Goal: Information Seeking & Learning: Find specific fact

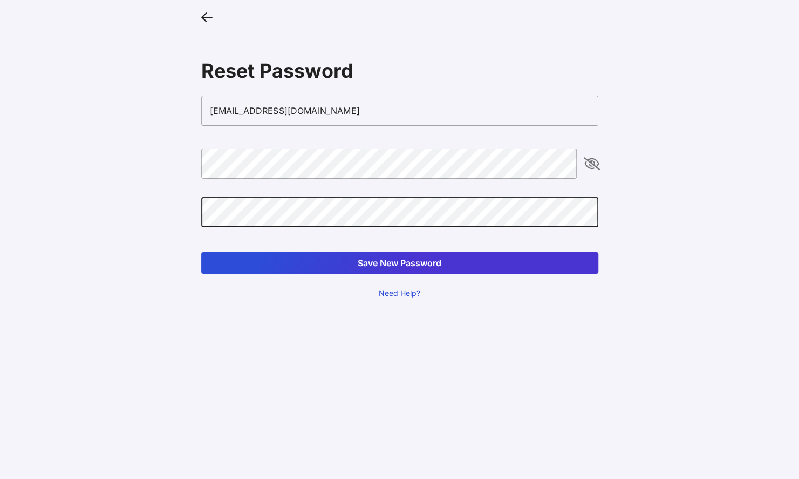
click at [201, 252] on button "Save New Password" at bounding box center [399, 263] width 397 height 22
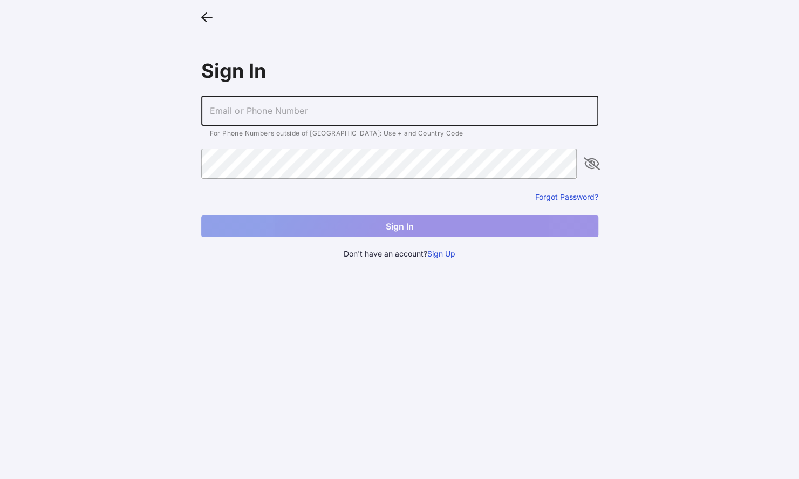
drag, startPoint x: 282, startPoint y: 106, endPoint x: 274, endPoint y: 106, distance: 7.6
click at [284, 107] on input "text" at bounding box center [399, 111] width 397 height 30
type input "[EMAIL_ADDRESS][DOMAIN_NAME]"
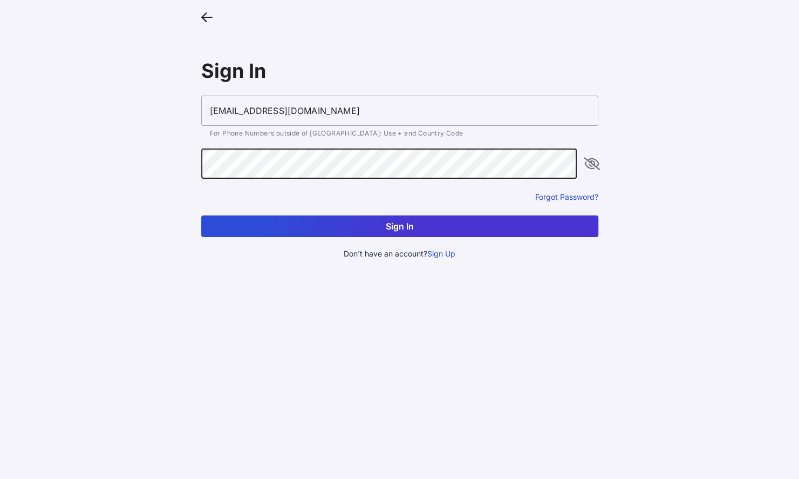
click at [201, 215] on button "Sign In" at bounding box center [399, 226] width 397 height 22
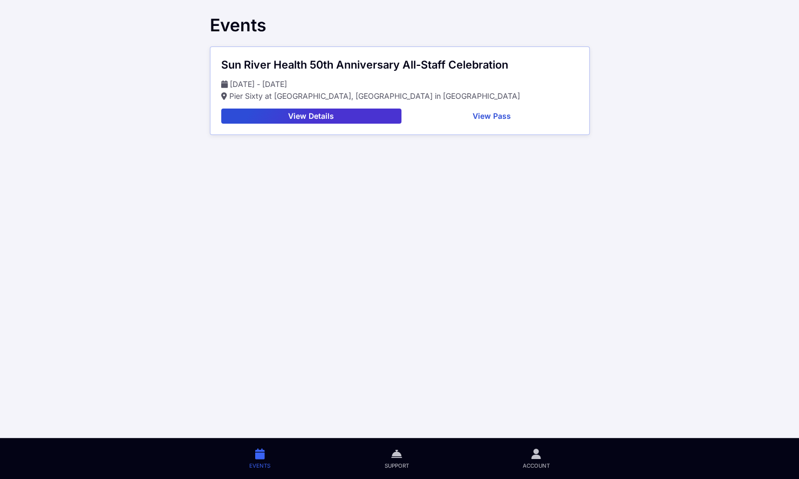
click at [321, 114] on button "View Details" at bounding box center [311, 115] width 180 height 15
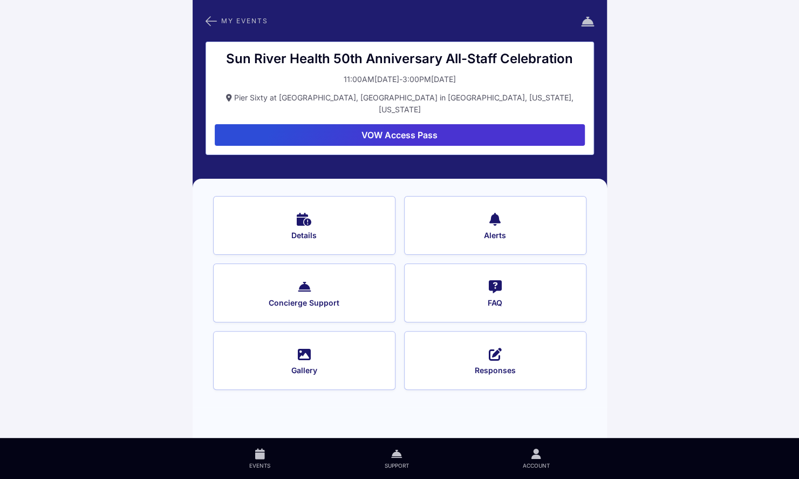
click at [485, 278] on button "FAQ" at bounding box center [495, 292] width 182 height 59
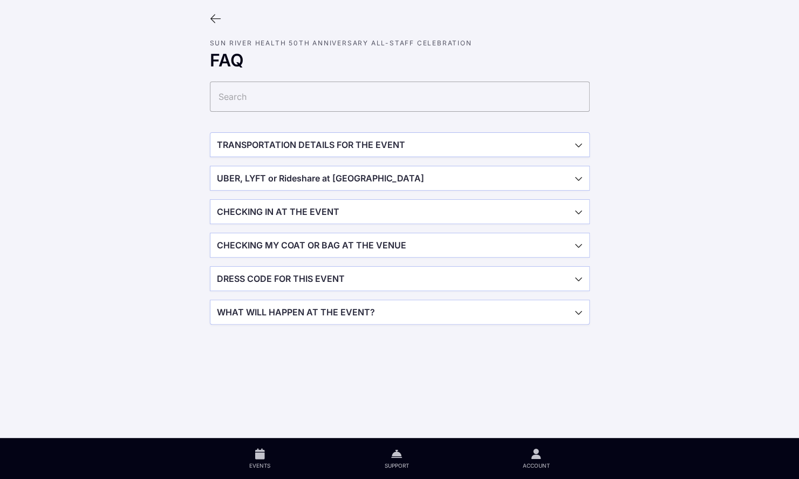
click at [309, 139] on span "button" at bounding box center [399, 145] width 379 height 24
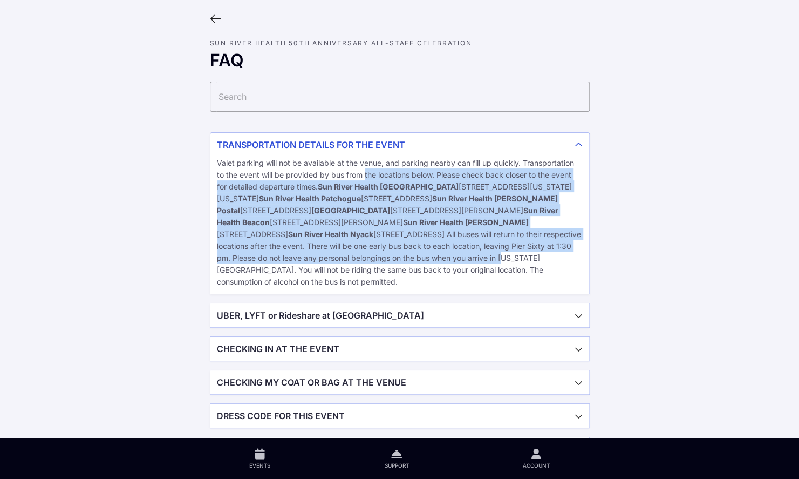
drag, startPoint x: 363, startPoint y: 178, endPoint x: 371, endPoint y: 271, distance: 93.2
click at [371, 271] on span "Valet parking will not be available at the venue, and parking nearby can fill u…" at bounding box center [399, 222] width 364 height 128
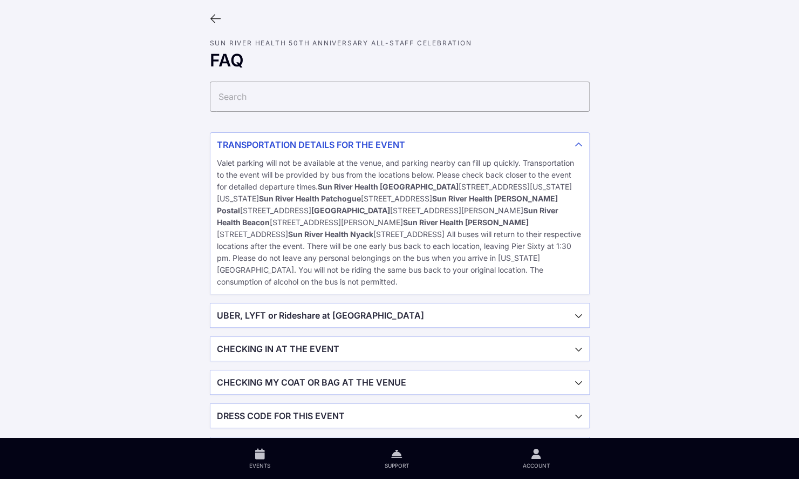
click at [367, 285] on span "Valet parking will not be available at the venue, and parking nearby can fill u…" at bounding box center [399, 222] width 364 height 128
drag, startPoint x: 365, startPoint y: 278, endPoint x: 365, endPoint y: 229, distance: 49.6
click at [365, 229] on span "Valet parking will not be available at the venue, and parking nearby can fill u…" at bounding box center [399, 222] width 364 height 128
click at [365, 229] on div "Valet parking will not be available at the venue, and parking nearby can fill u…" at bounding box center [399, 224] width 379 height 137
drag, startPoint x: 365, startPoint y: 229, endPoint x: 308, endPoint y: 241, distance: 57.9
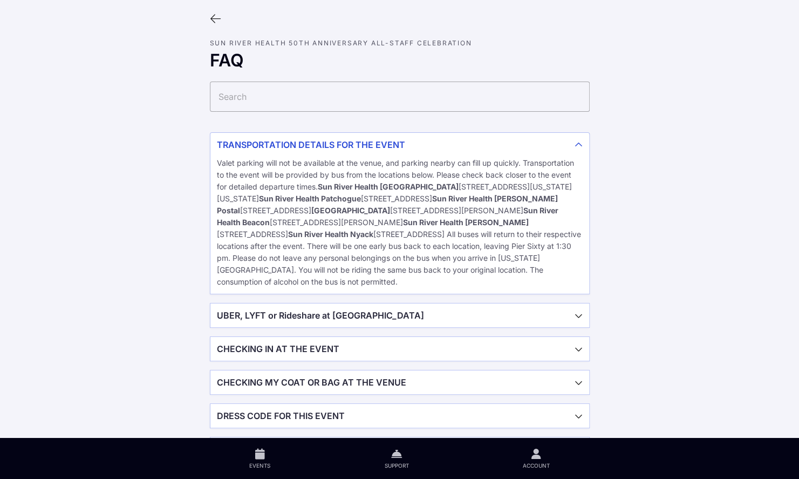
click at [308, 241] on div "Valet parking will not be available at the venue, and parking nearby can fill u…" at bounding box center [399, 224] width 379 height 137
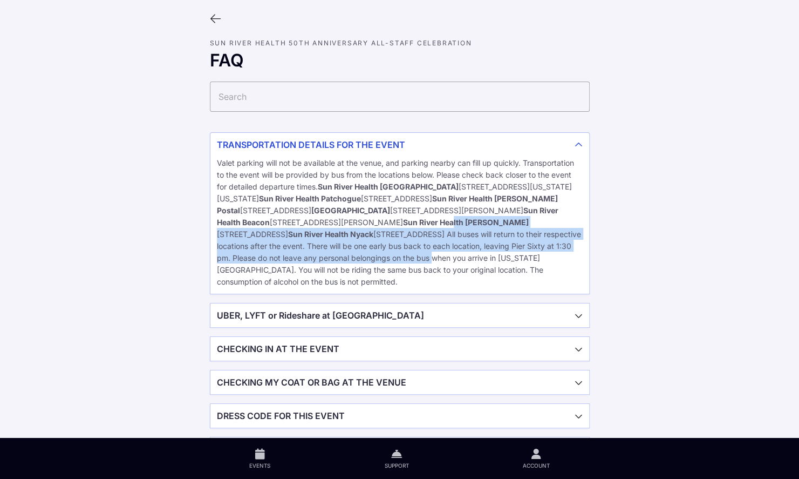
drag, startPoint x: 291, startPoint y: 234, endPoint x: 297, endPoint y: 273, distance: 39.8
click at [297, 273] on span "Valet parking will not be available at the venue, and parking nearby can fill u…" at bounding box center [399, 222] width 364 height 128
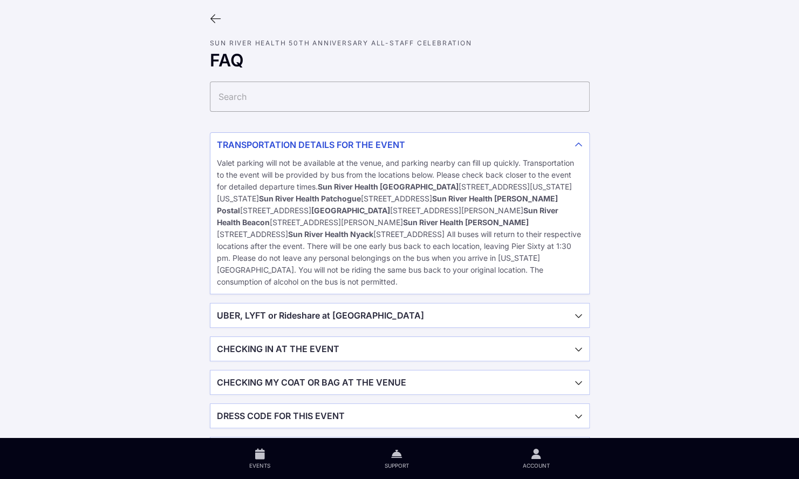
drag, startPoint x: 279, startPoint y: 292, endPoint x: 294, endPoint y: 255, distance: 40.5
click at [294, 255] on div "Valet parking will not be available at the venue, and parking nearby can fill u…" at bounding box center [399, 224] width 379 height 137
click at [294, 255] on span "Valet parking will not be available at the venue, and parking nearby can fill u…" at bounding box center [399, 222] width 364 height 128
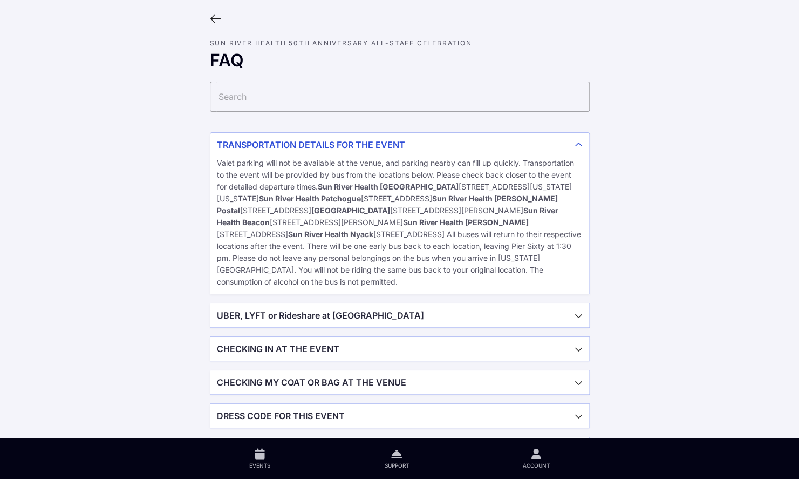
click at [284, 254] on span "Valet parking will not be available at the venue, and parking nearby can fill u…" at bounding box center [399, 222] width 364 height 128
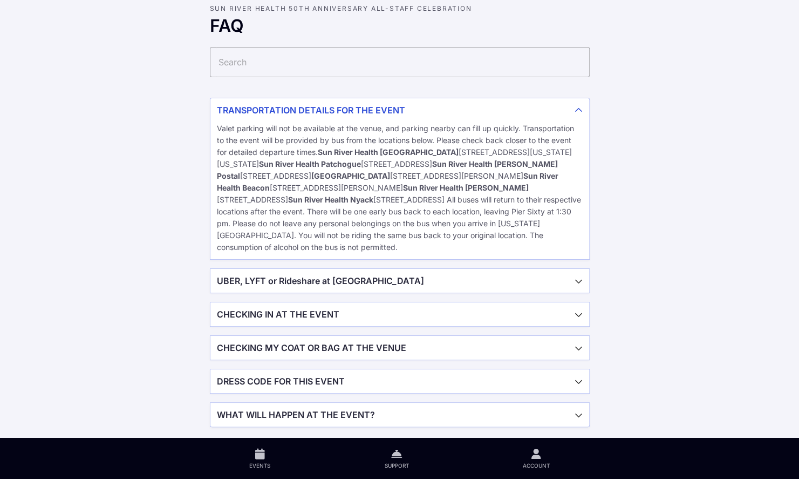
scroll to position [51, 0]
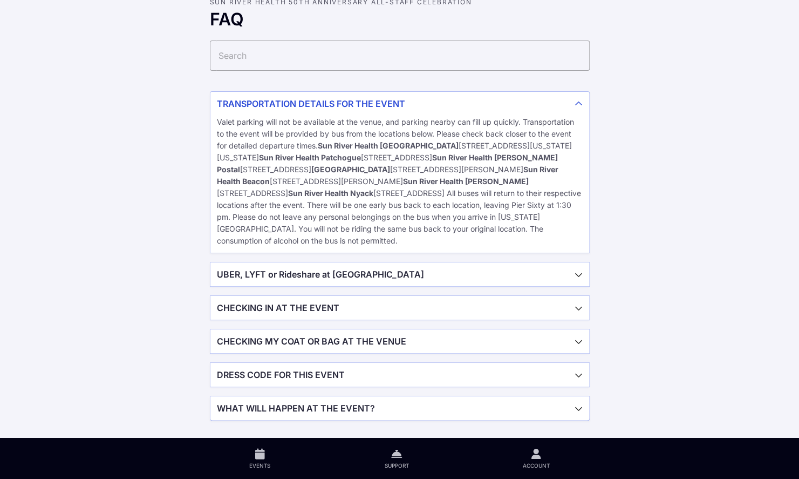
click at [577, 308] on span "button" at bounding box center [399, 308] width 379 height 24
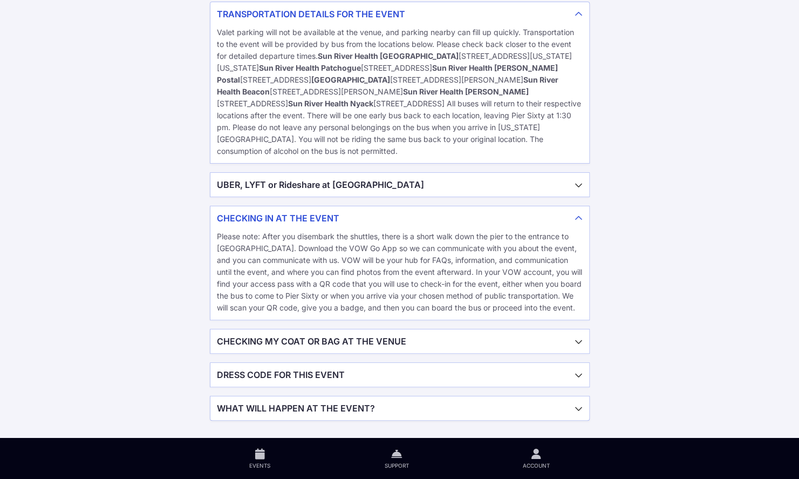
scroll to position [140, 0]
